Goal: Answer question/provide support: Answer question/provide support

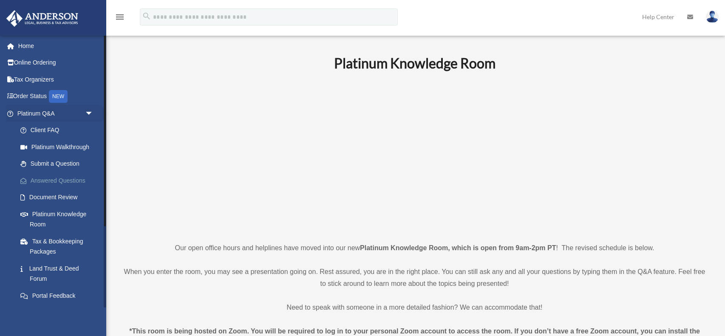
click at [62, 179] on link "Answered Questions" at bounding box center [59, 180] width 94 height 17
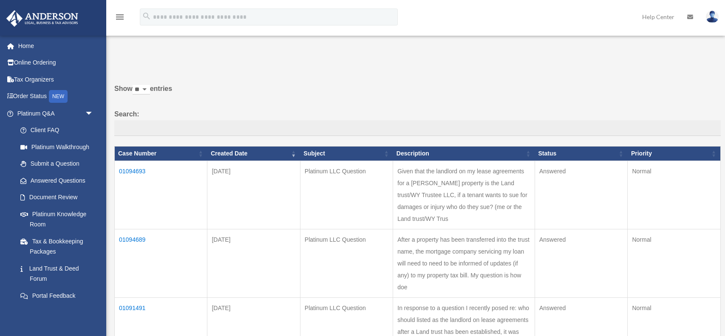
click at [134, 239] on td "01094689" at bounding box center [161, 264] width 93 height 68
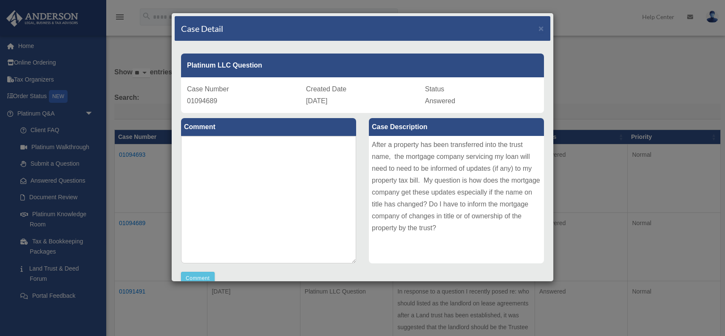
scroll to position [34, 0]
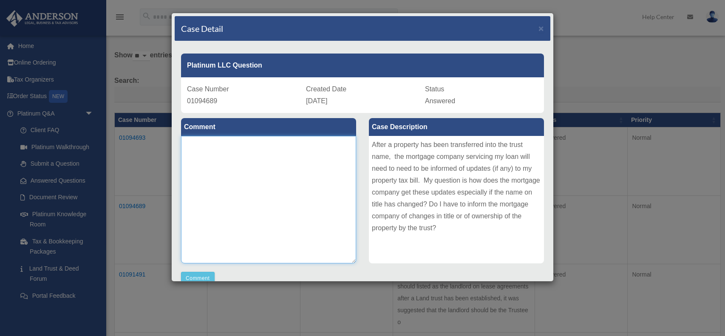
click at [336, 220] on textarea at bounding box center [268, 200] width 175 height 128
click at [367, 167] on div "Case Description After a property has been transferred into the trust name, the…" at bounding box center [457, 191] width 188 height 157
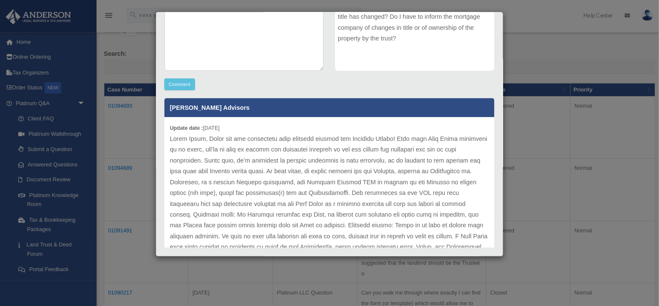
scroll to position [202, 0]
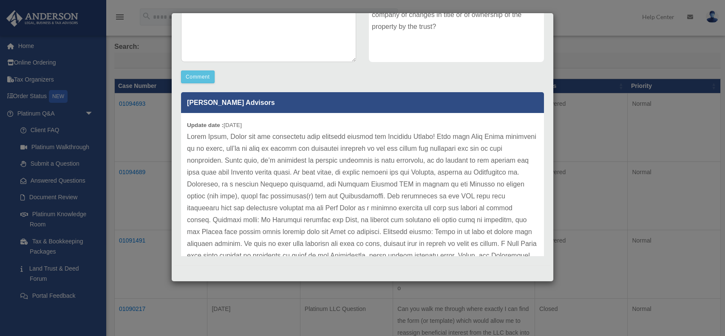
click at [367, 167] on p at bounding box center [362, 250] width 351 height 238
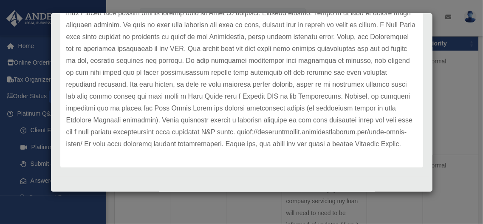
scroll to position [102, 0]
click at [473, 75] on div "Case Detail × Platinum LLC Question Case Number 01094689 Created Date [DATE] St…" at bounding box center [241, 112] width 483 height 224
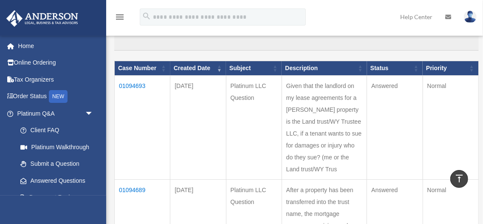
scroll to position [34, 0]
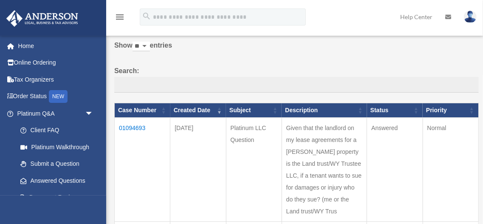
click at [130, 127] on td "01094693" at bounding box center [143, 170] width 56 height 104
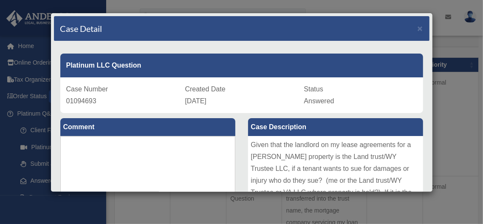
scroll to position [79, 0]
click at [244, 136] on div "Case Description Given that the landlord on my lease agreements for a [PERSON_N…" at bounding box center [336, 191] width 188 height 157
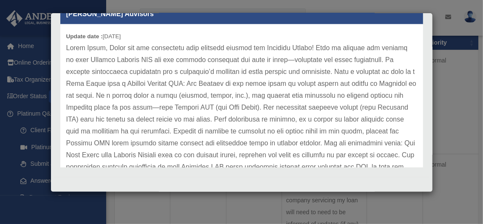
scroll to position [102, 0]
click at [166, 144] on p at bounding box center [241, 125] width 351 height 167
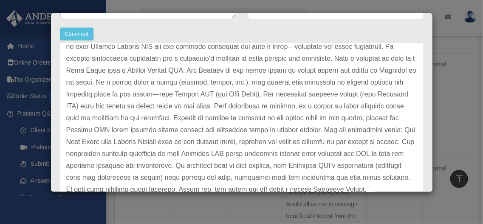
scroll to position [256, 0]
